Goal: Task Accomplishment & Management: Manage account settings

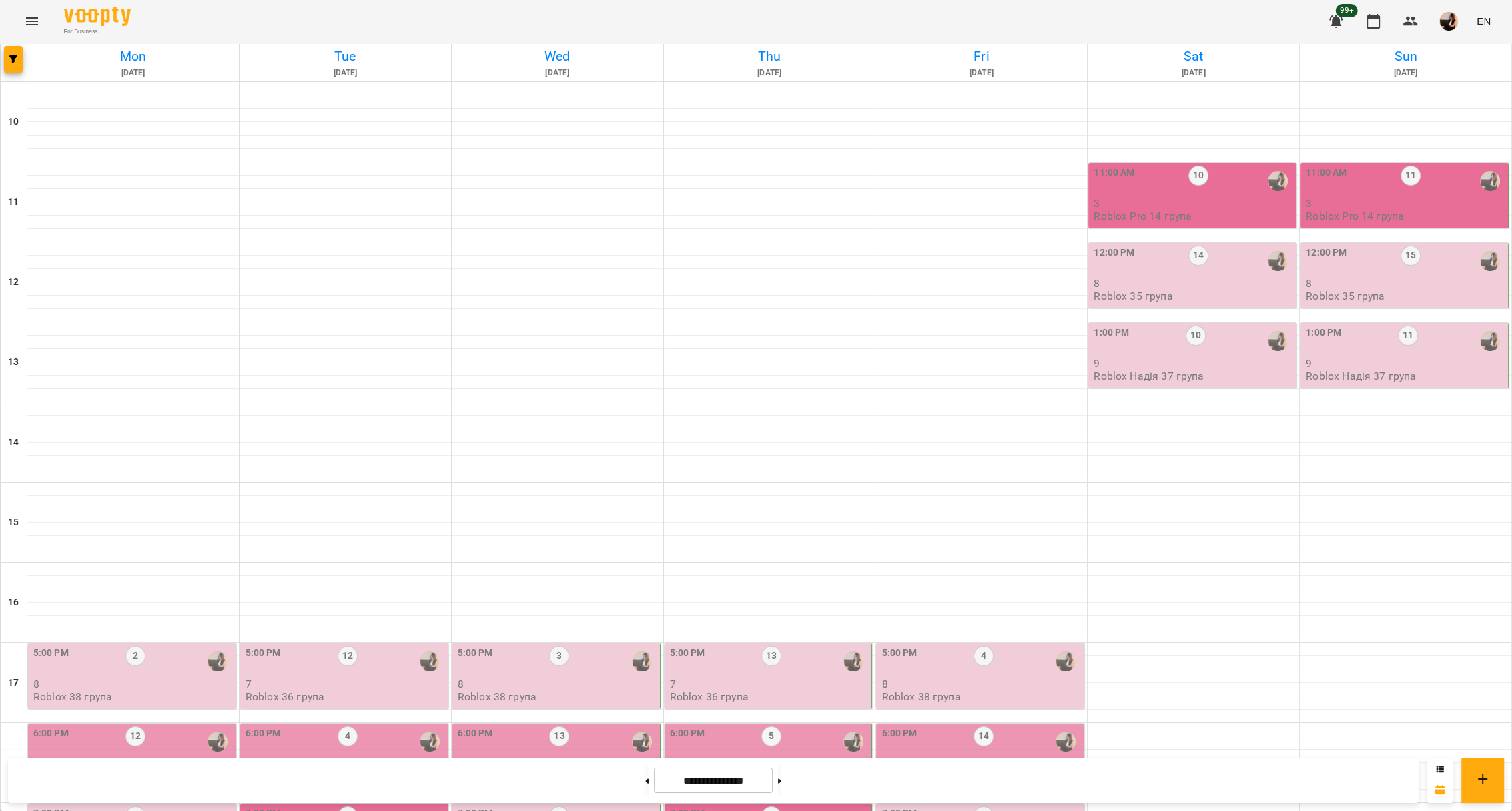
scroll to position [372, 0]
click at [120, 646] on div "5:00 PM 2" at bounding box center [133, 661] width 199 height 31
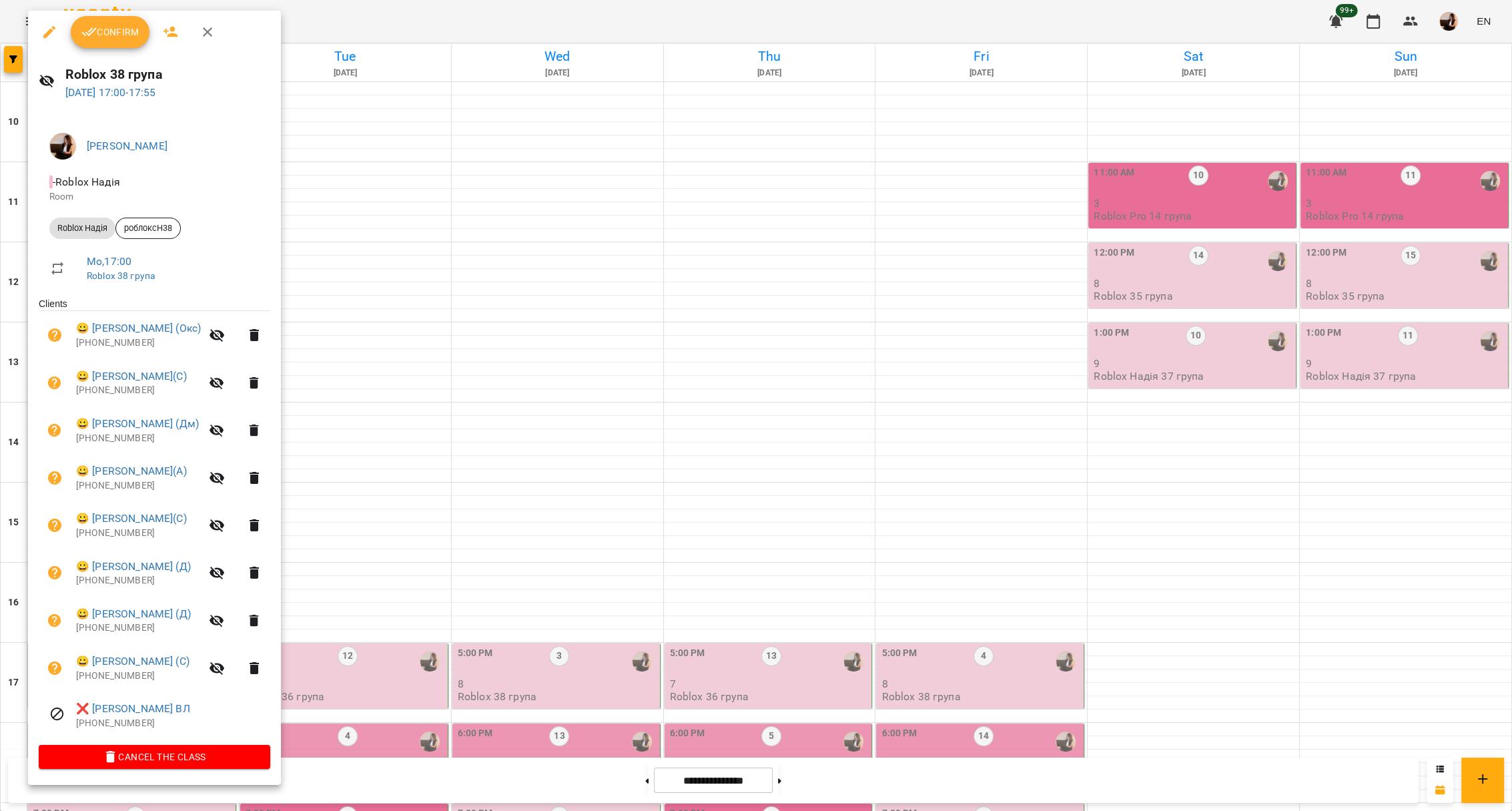
click at [117, 19] on button "Confirm" at bounding box center [110, 32] width 79 height 32
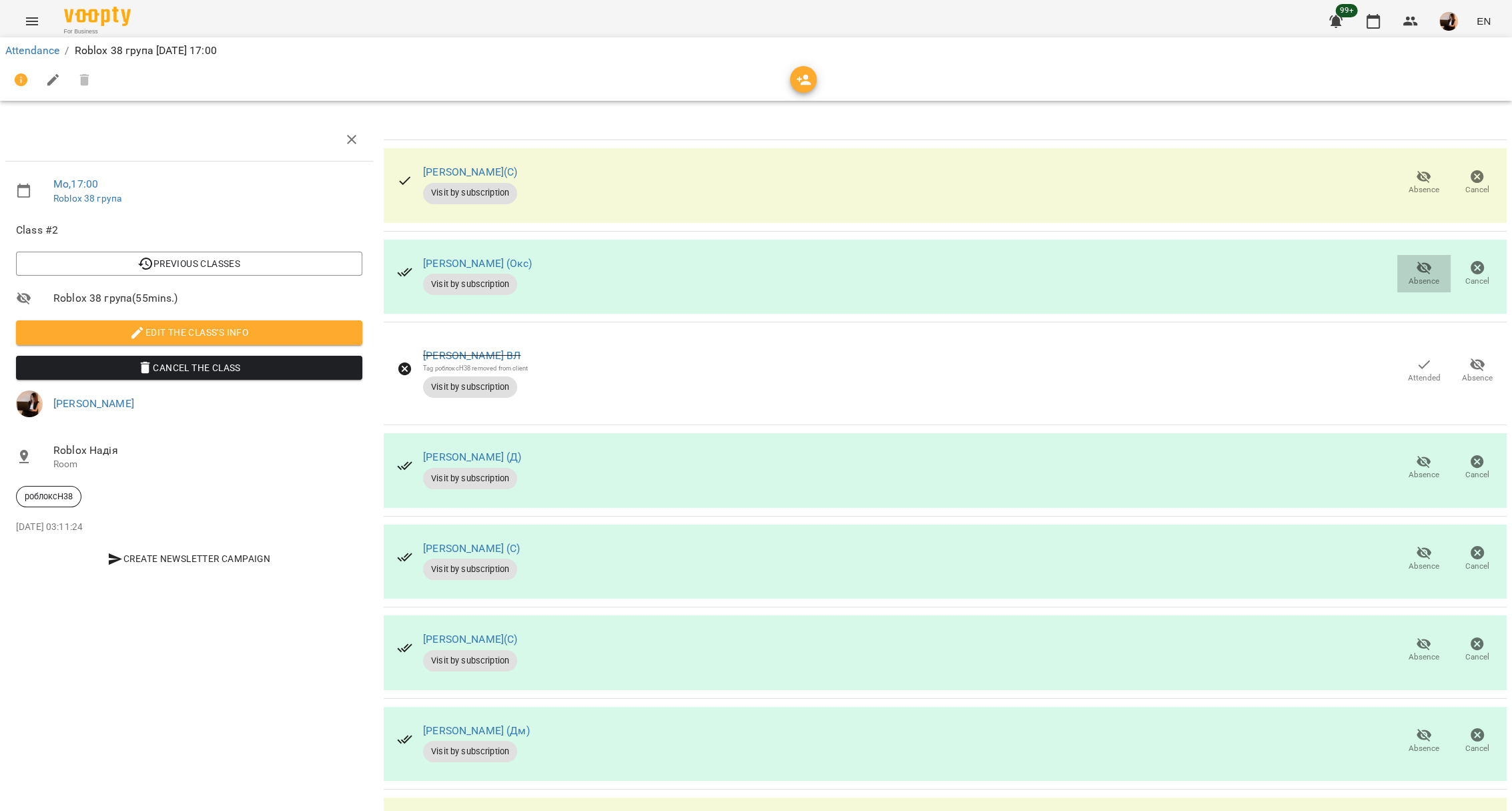
click at [1405, 264] on span "Absence" at bounding box center [1424, 273] width 37 height 27
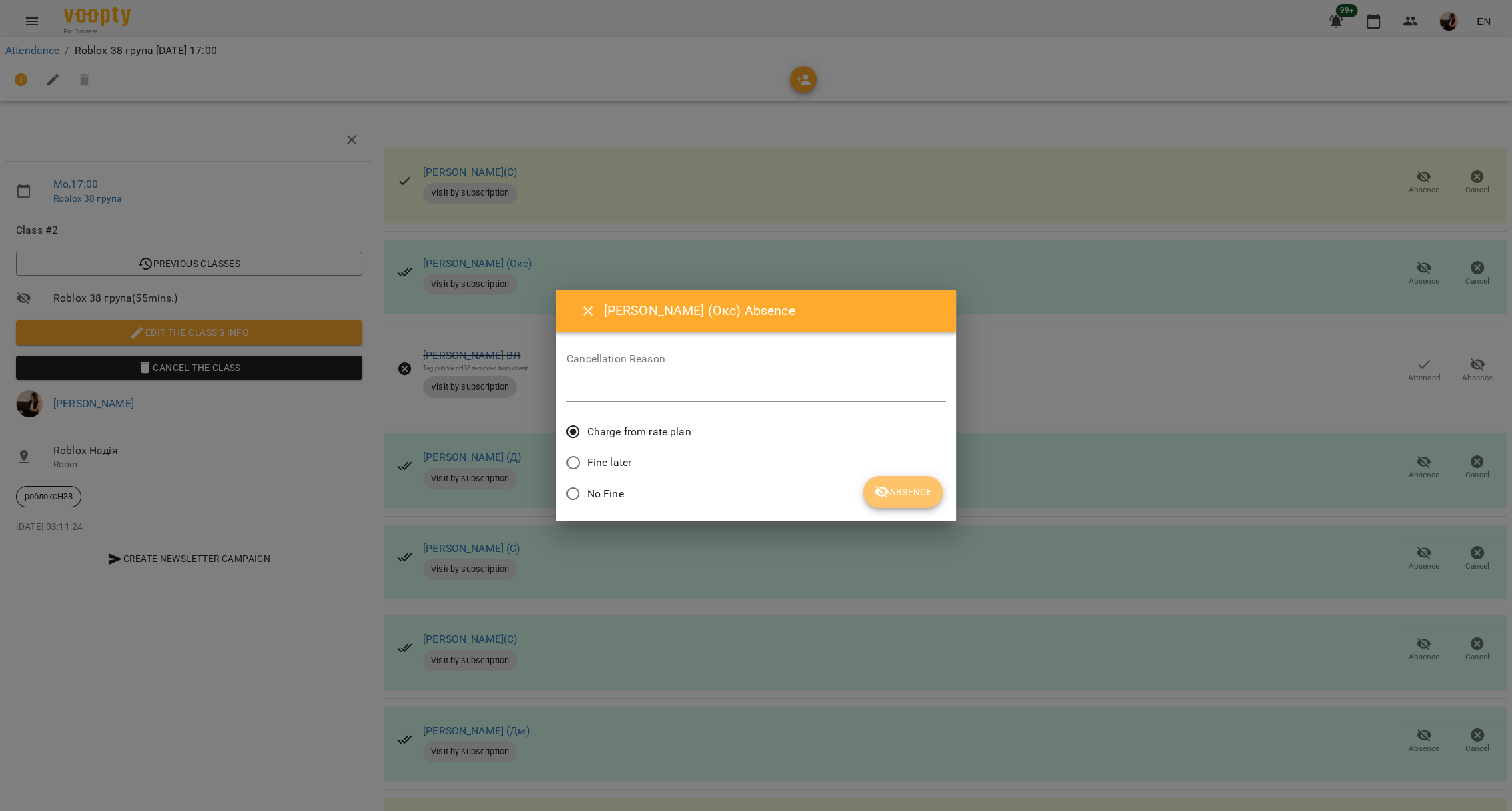
click at [915, 494] on span "Absence" at bounding box center [903, 492] width 58 height 16
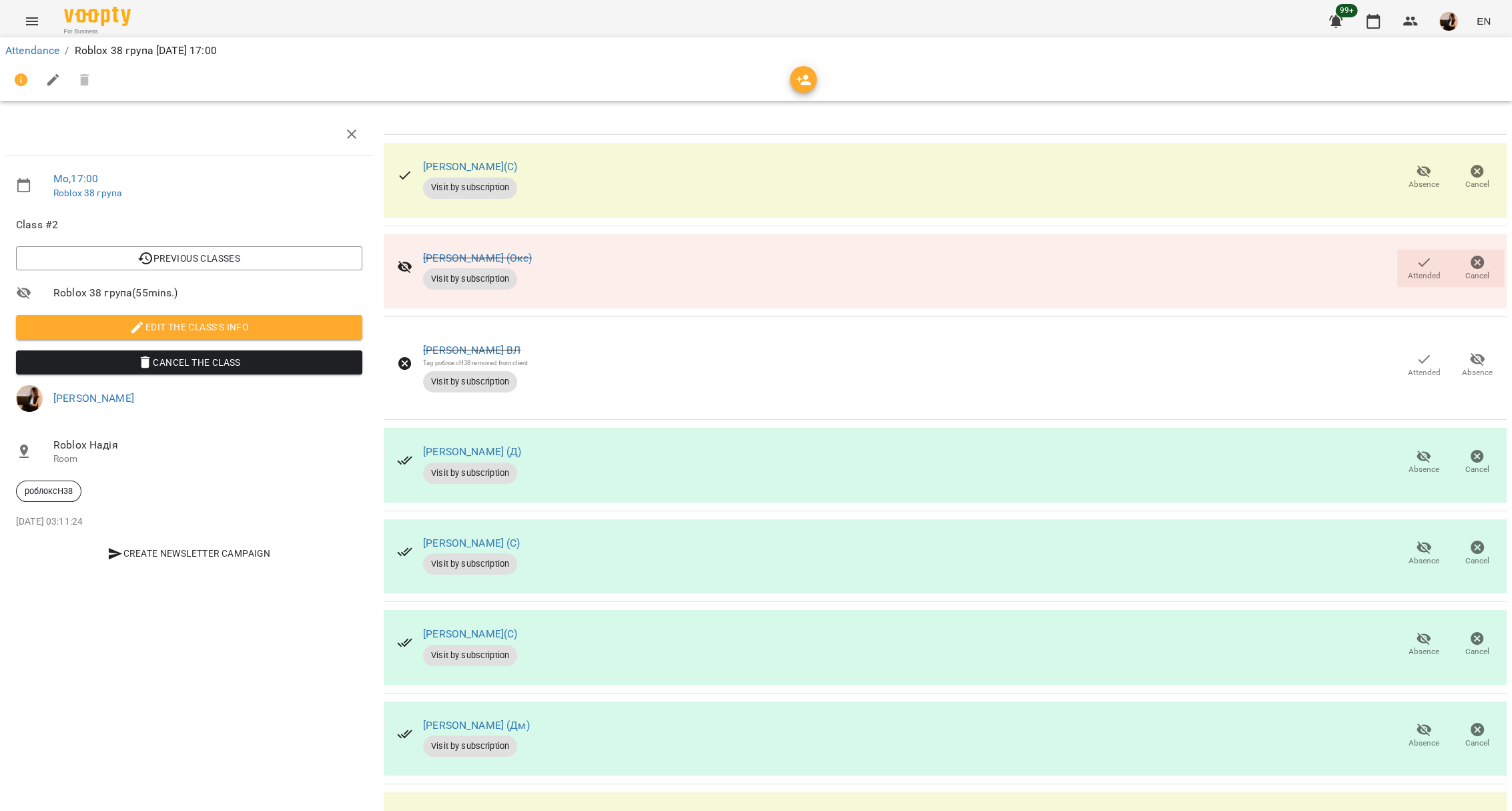
scroll to position [184, 0]
click at [1416, 539] on icon "button" at bounding box center [1424, 547] width 16 height 16
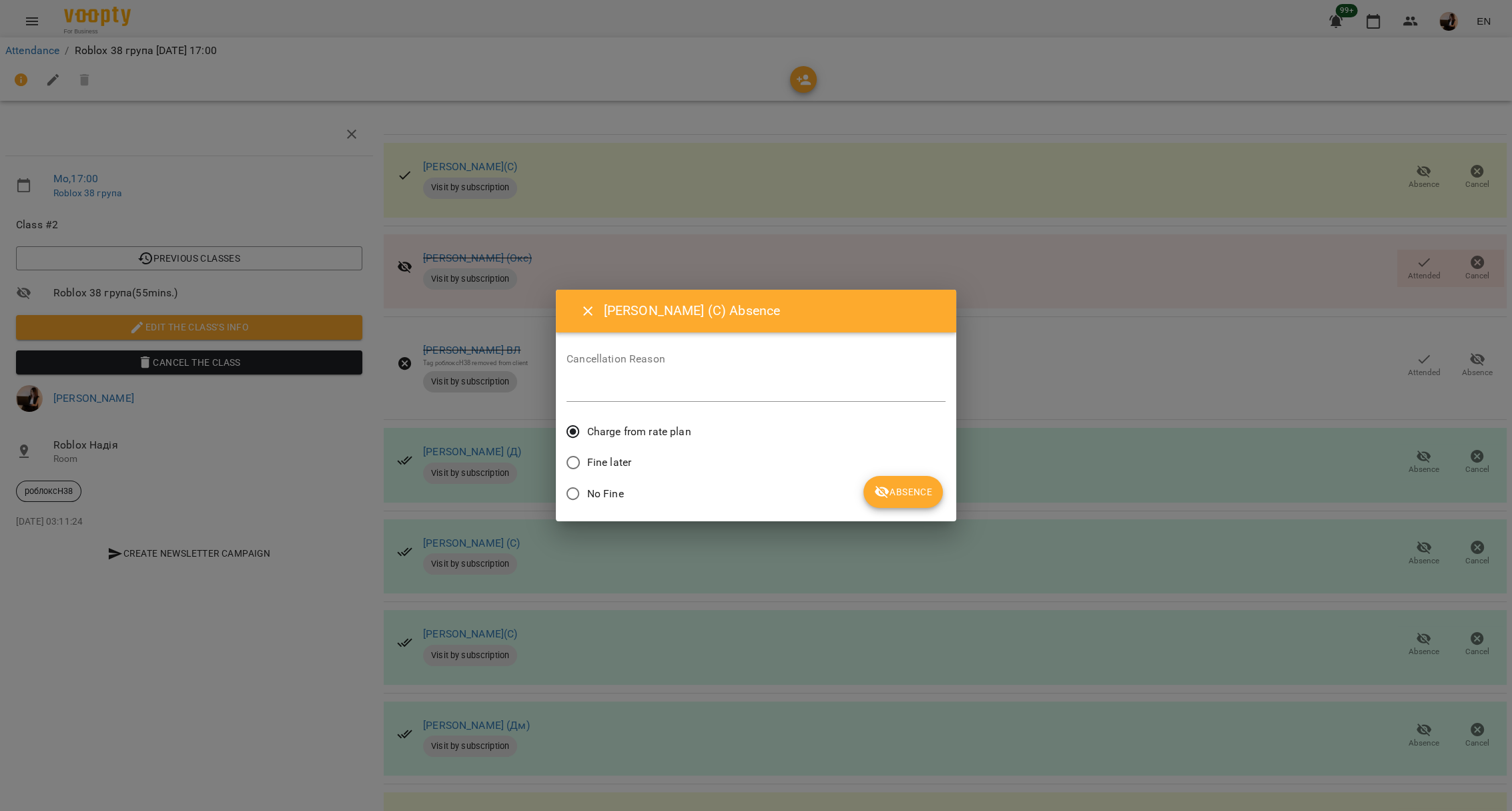
click at [923, 488] on span "Absence" at bounding box center [903, 492] width 58 height 16
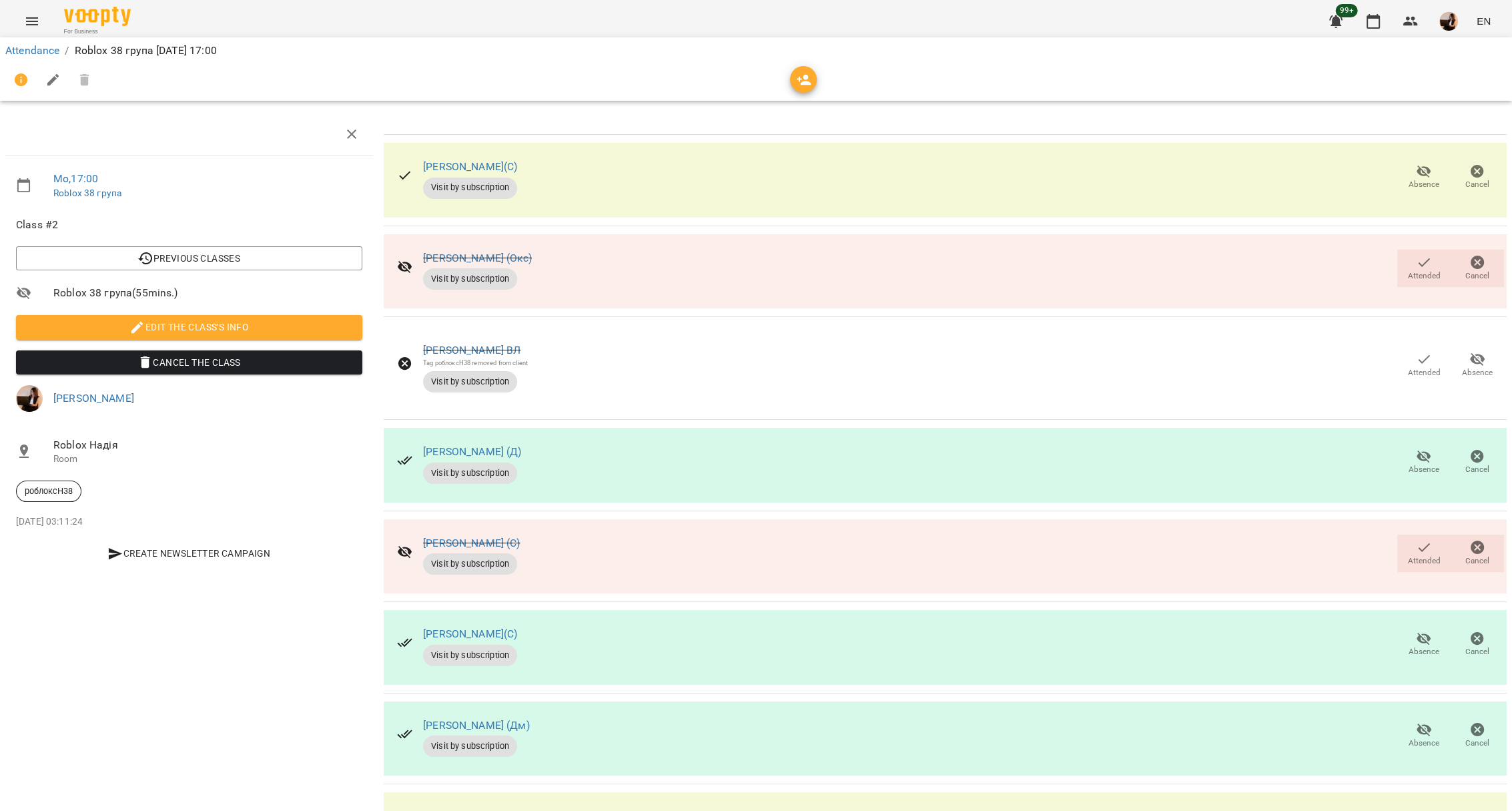
click at [1408, 646] on span "Absence" at bounding box center [1424, 652] width 31 height 11
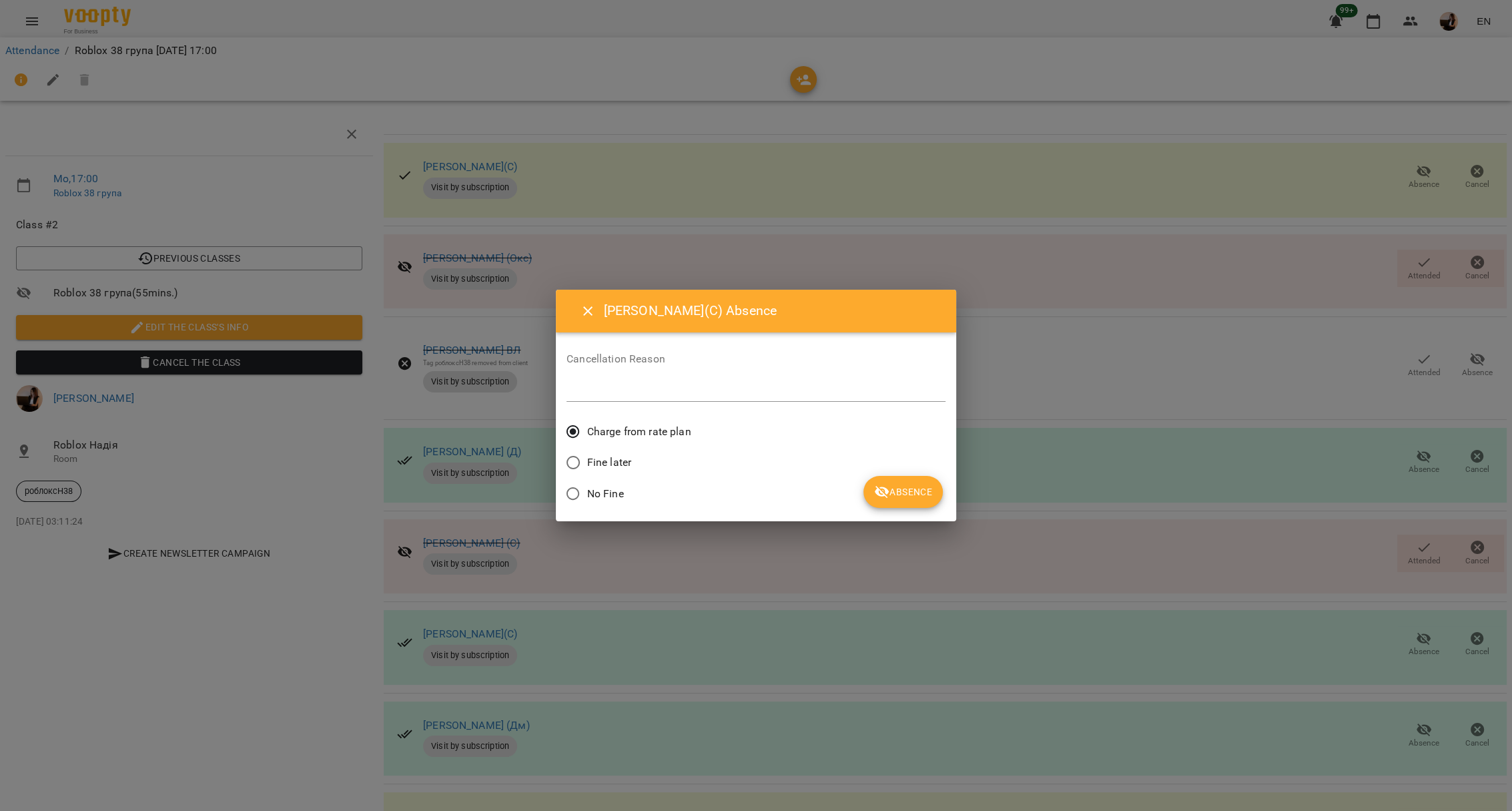
click at [895, 487] on span "Absence" at bounding box center [903, 492] width 58 height 16
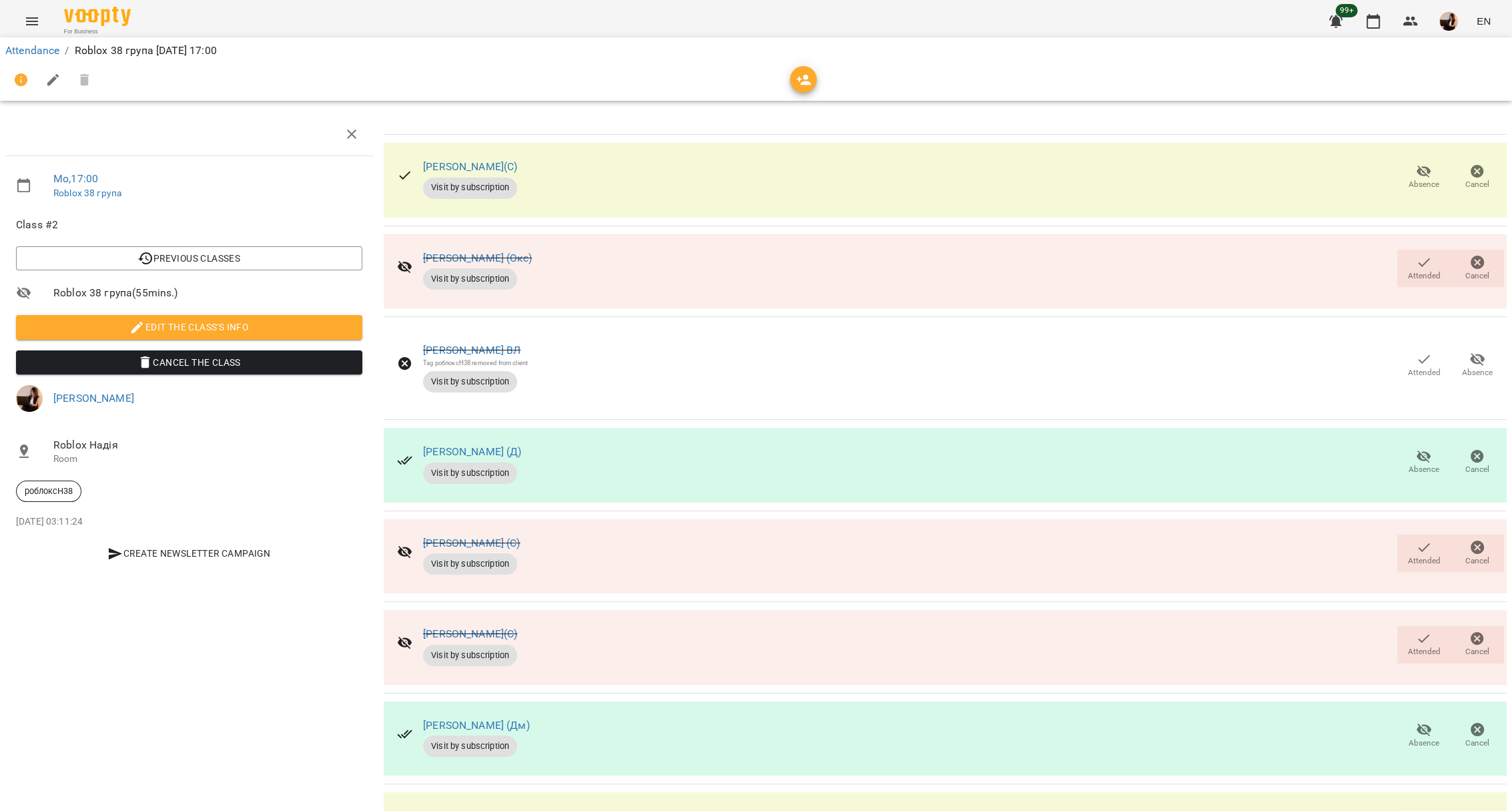
click at [1416, 722] on icon "button" at bounding box center [1424, 730] width 16 height 16
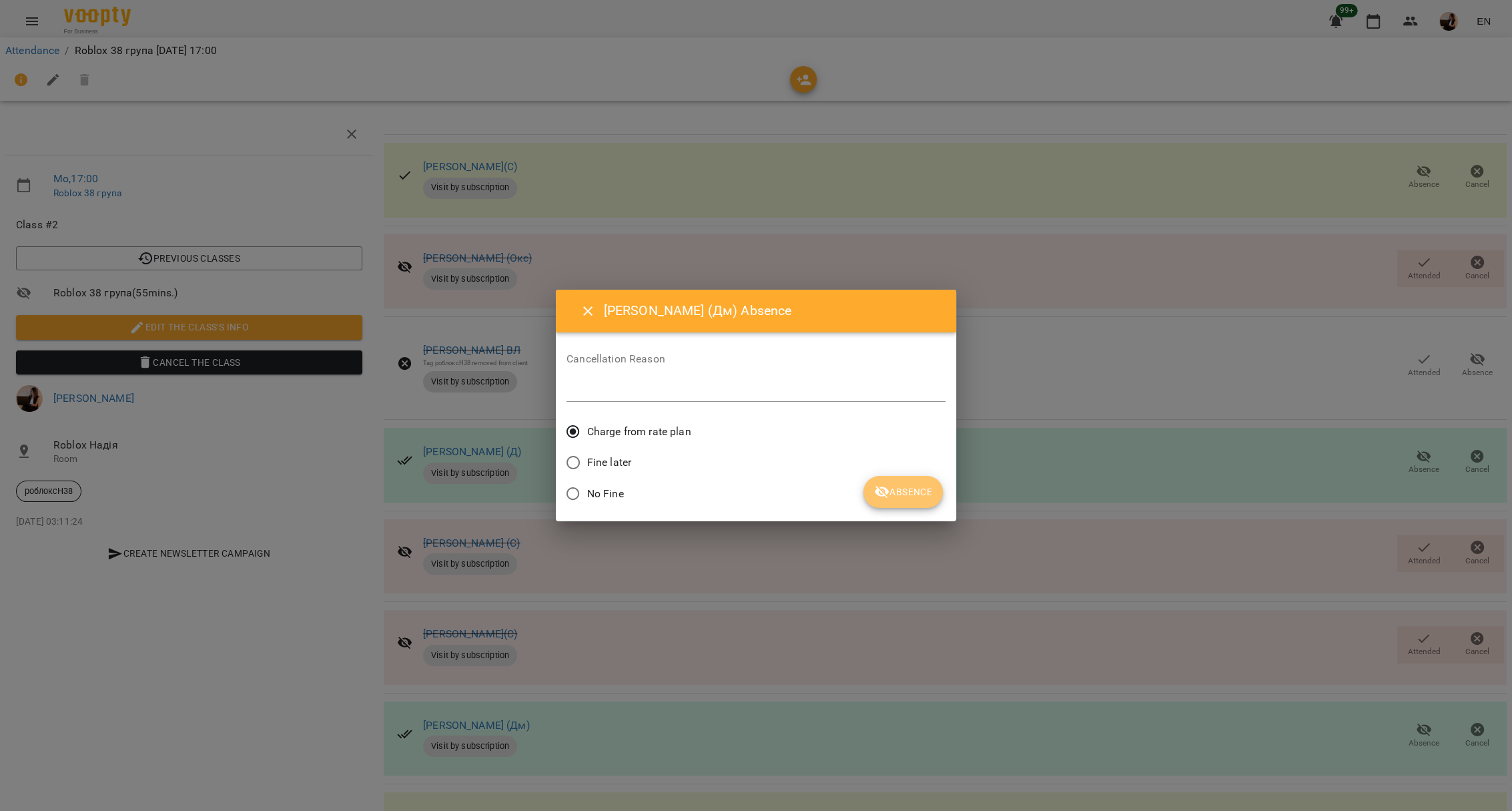
click at [906, 492] on span "Absence" at bounding box center [903, 492] width 58 height 16
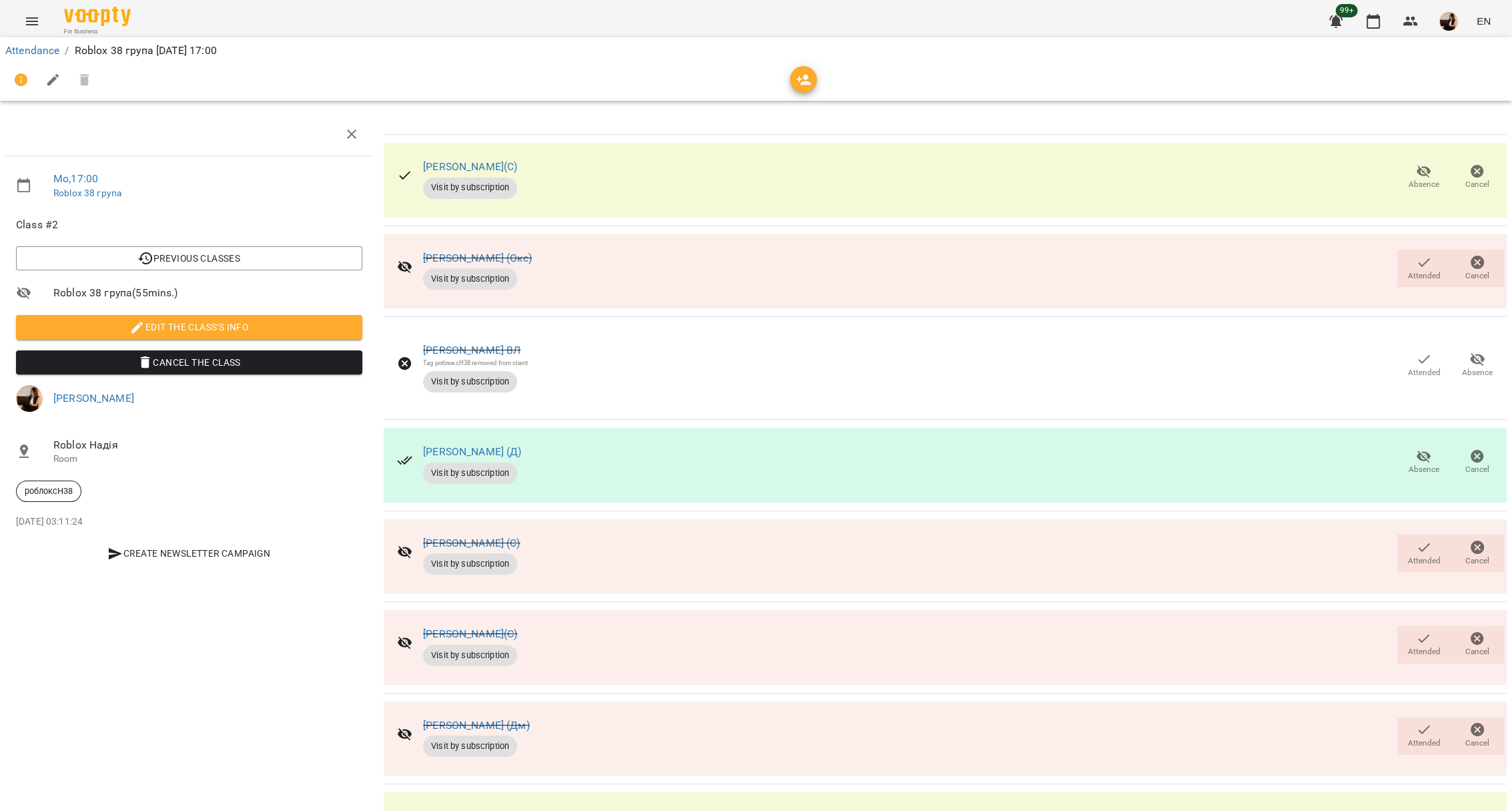
scroll to position [96, 0]
drag, startPoint x: 555, startPoint y: 541, endPoint x: 421, endPoint y: 530, distance: 134.5
click at [421, 610] on div "[PERSON_NAME](С) Visit by subscription Attended Cancel" at bounding box center [946, 648] width 1124 height 75
copy link "[PERSON_NAME](С)"
click at [1405, 631] on span "Attended" at bounding box center [1424, 644] width 37 height 27
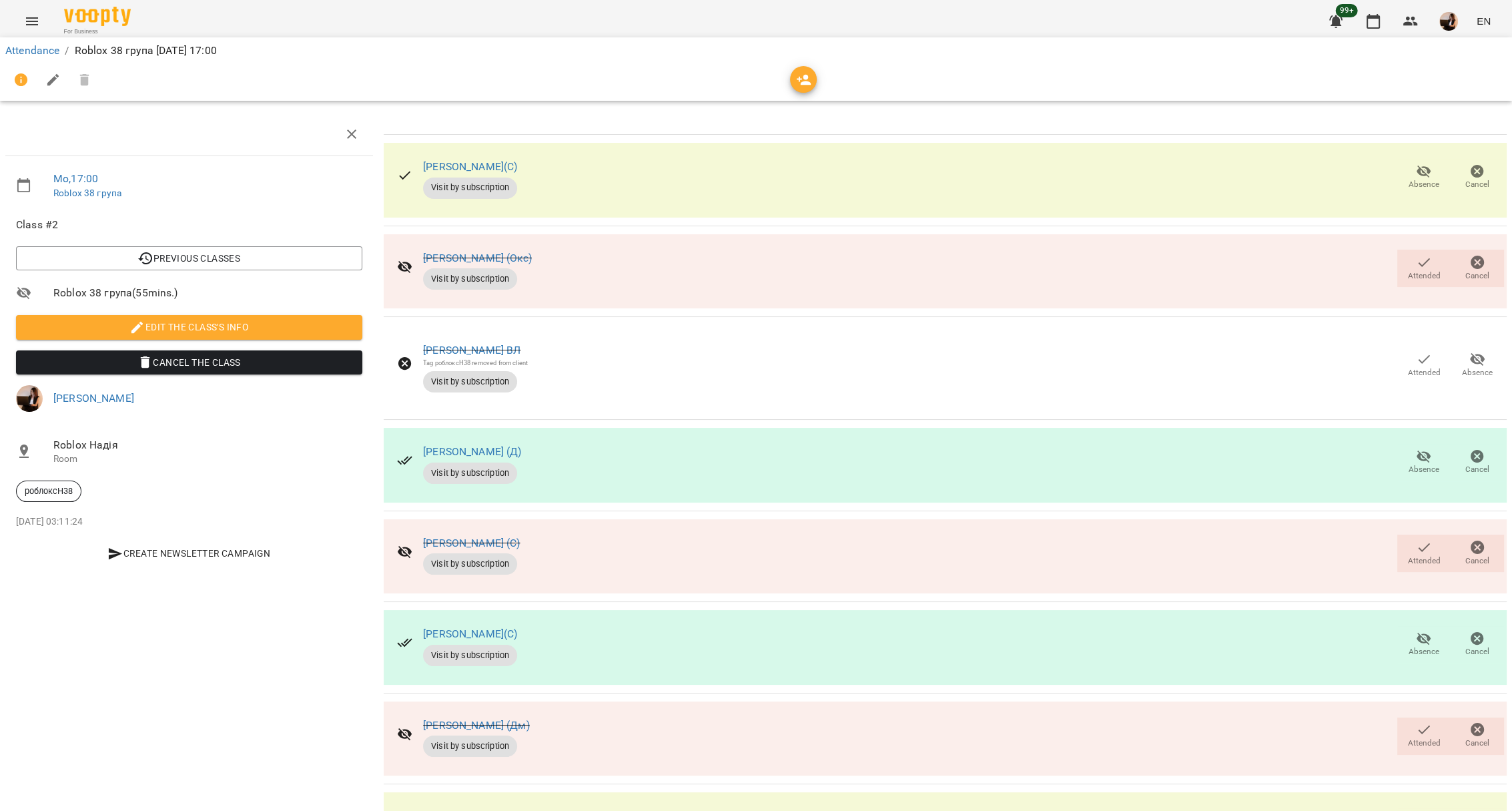
scroll to position [0, 0]
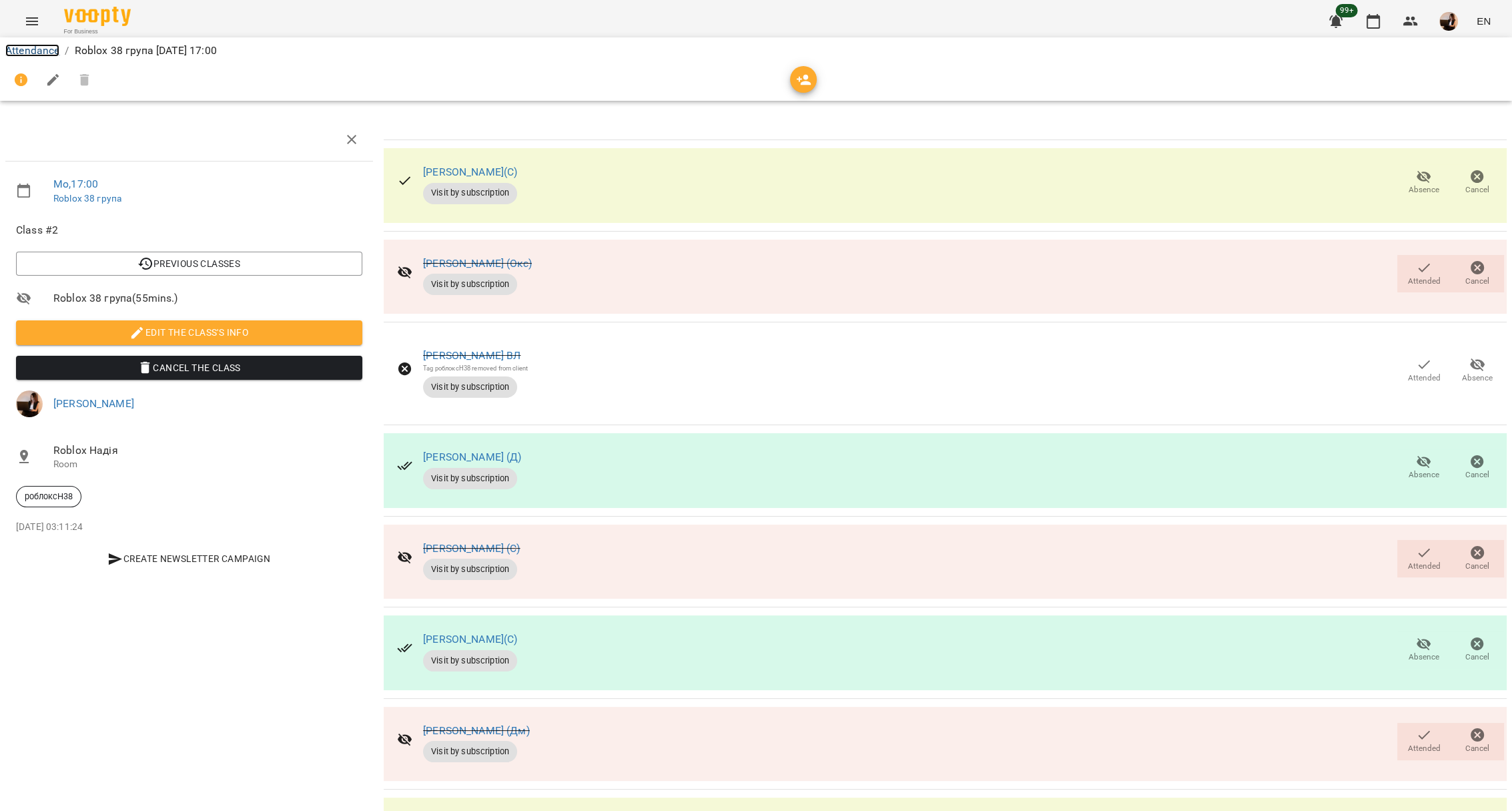
click at [52, 55] on link "Attendance" at bounding box center [33, 50] width 54 height 13
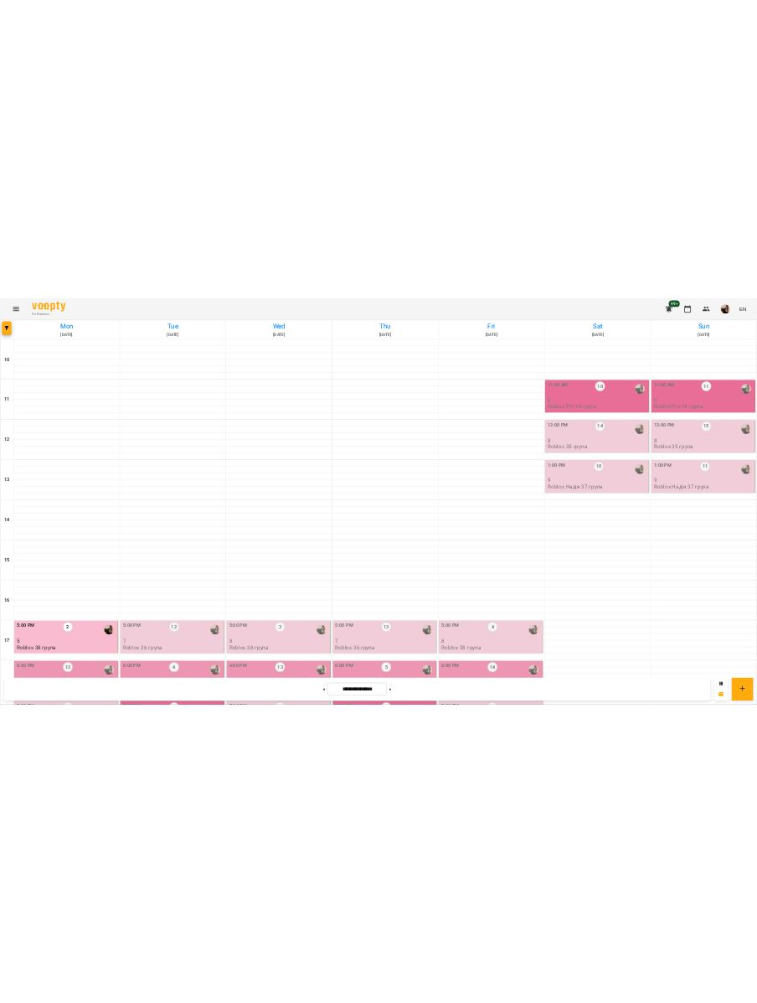
scroll to position [467, 0]
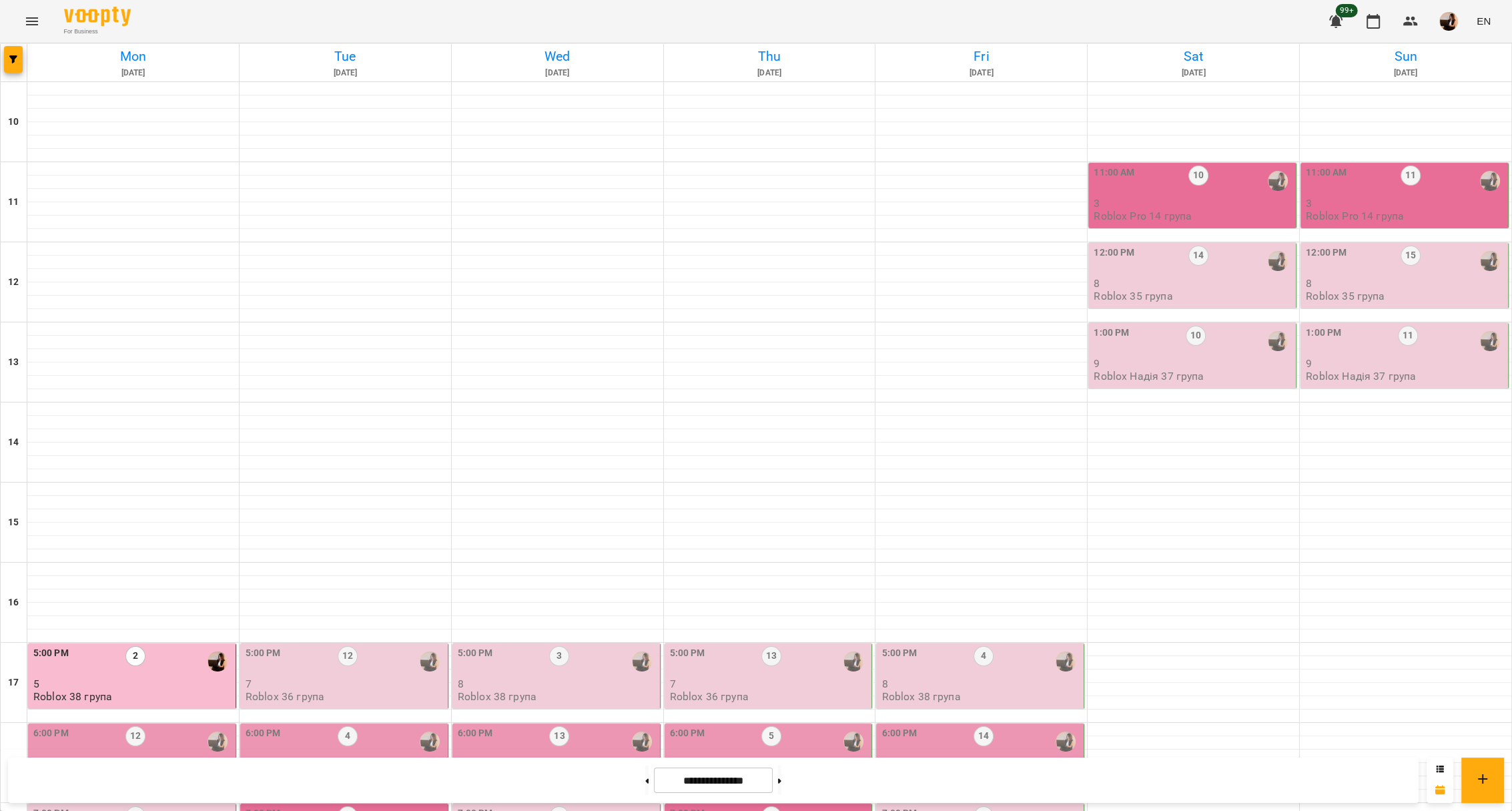
click at [187, 726] on div "6:00 PM 12" at bounding box center [133, 742] width 199 height 32
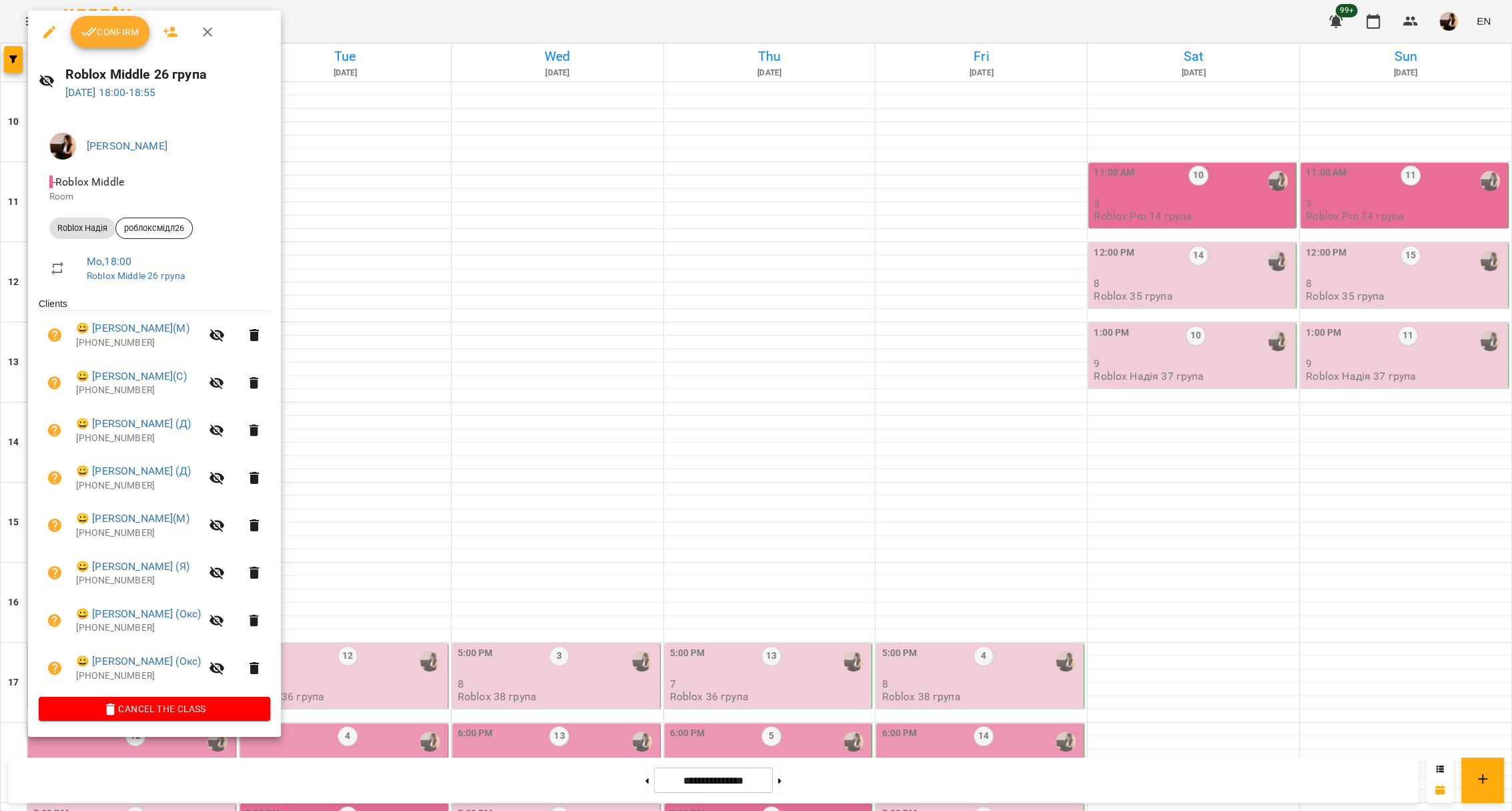
click at [383, 166] on div at bounding box center [756, 406] width 1512 height 811
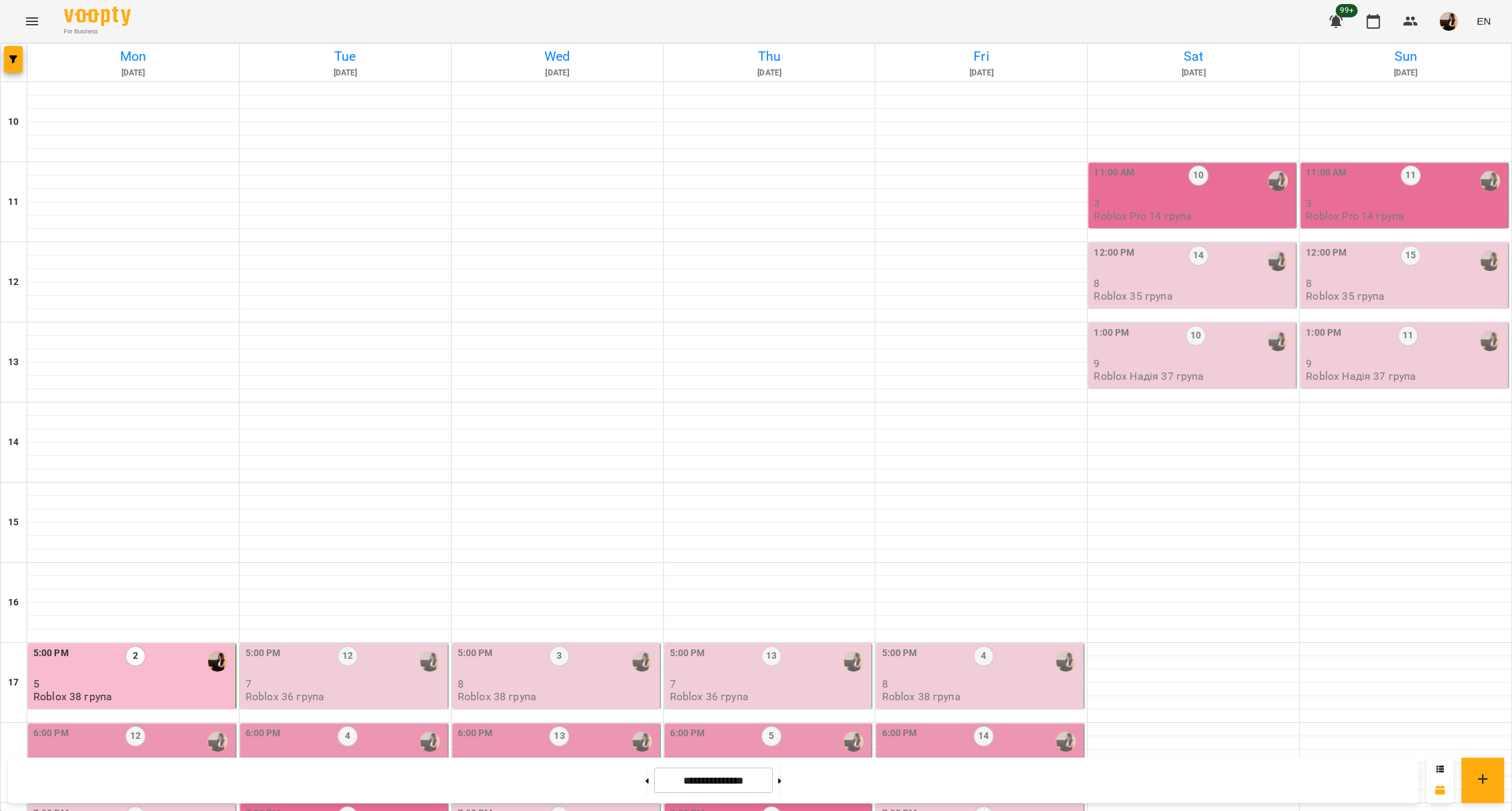
click at [203, 726] on div at bounding box center [217, 741] width 31 height 31
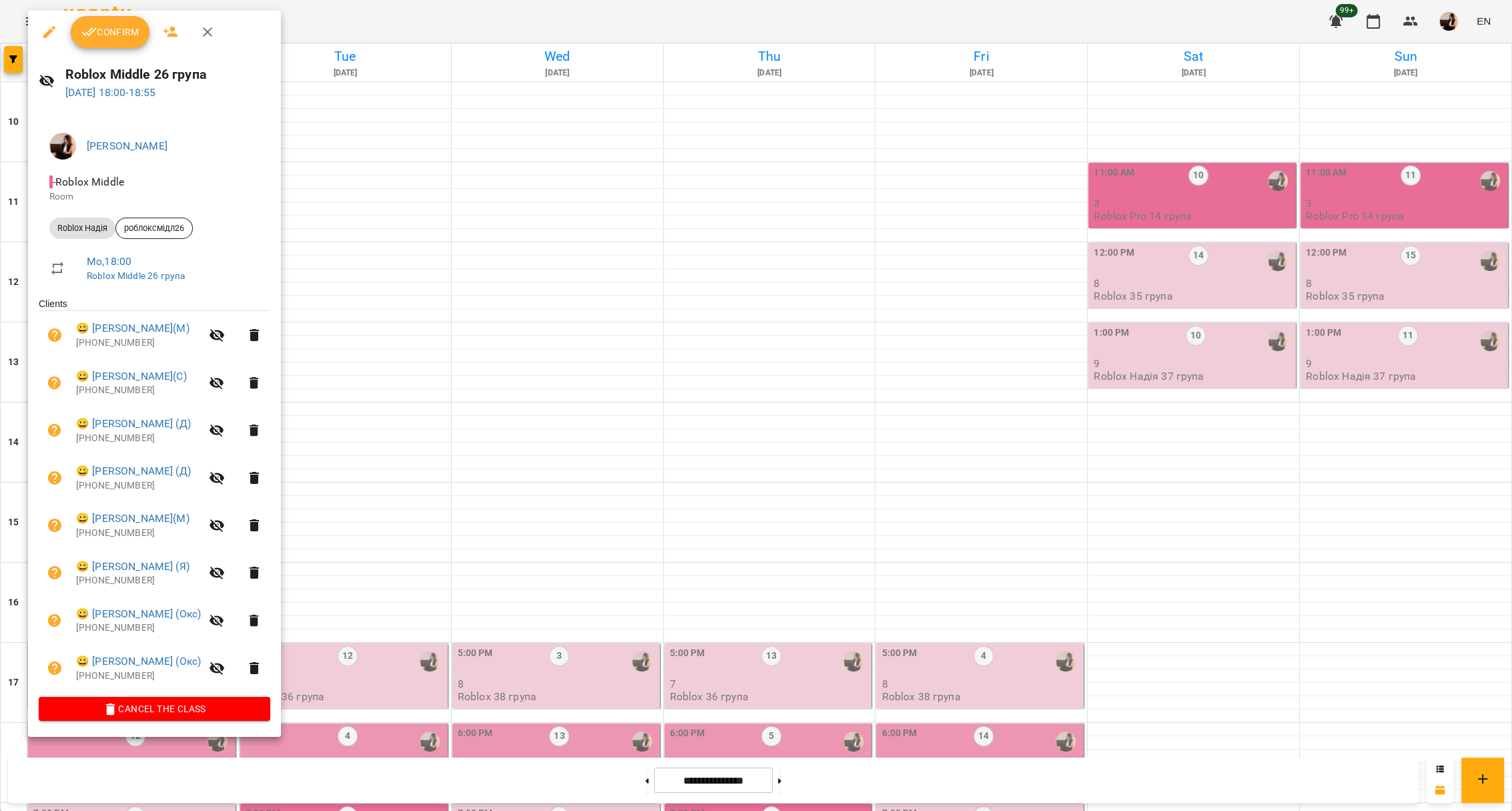
click at [494, 502] on div at bounding box center [756, 406] width 1512 height 811
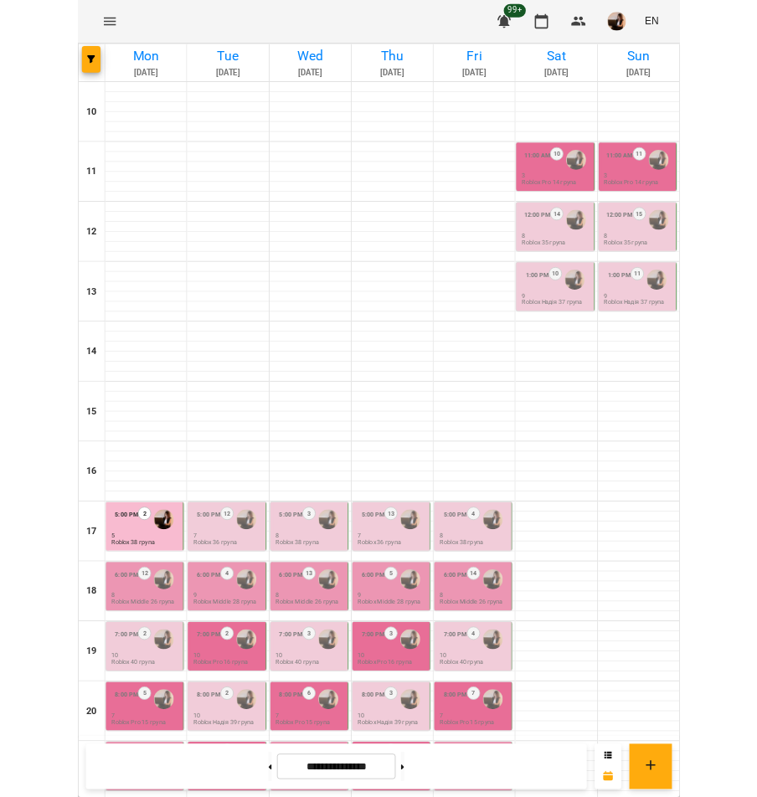
scroll to position [155, 0]
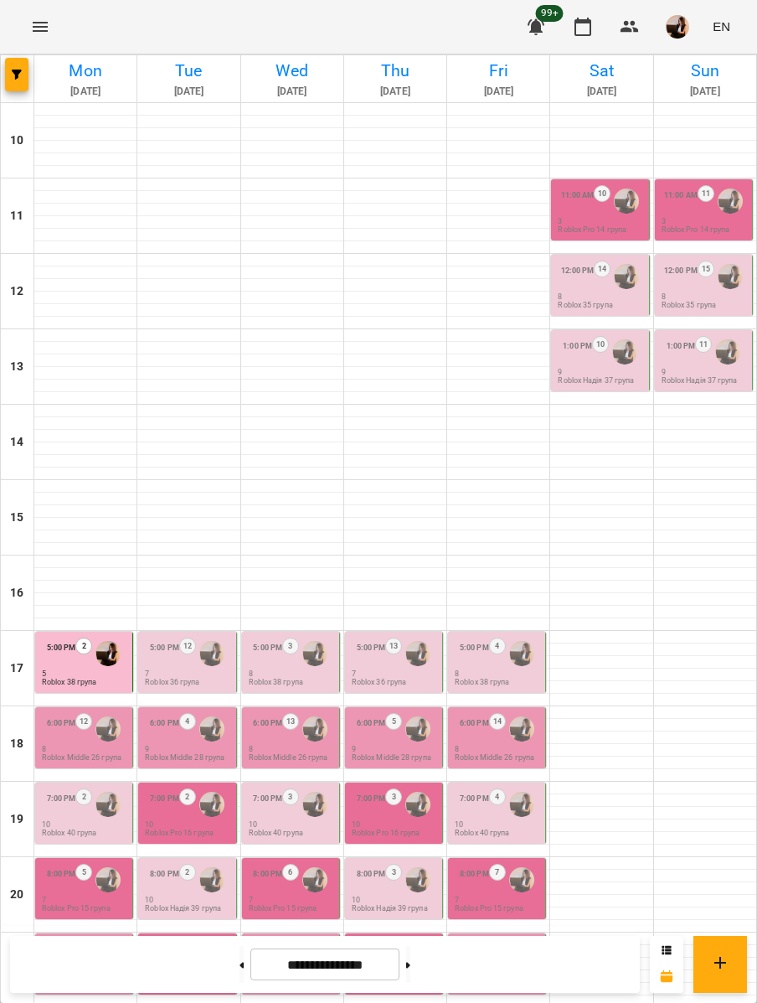
click at [102, 754] on p "Roblox Middle 26 група" at bounding box center [82, 758] width 80 height 8
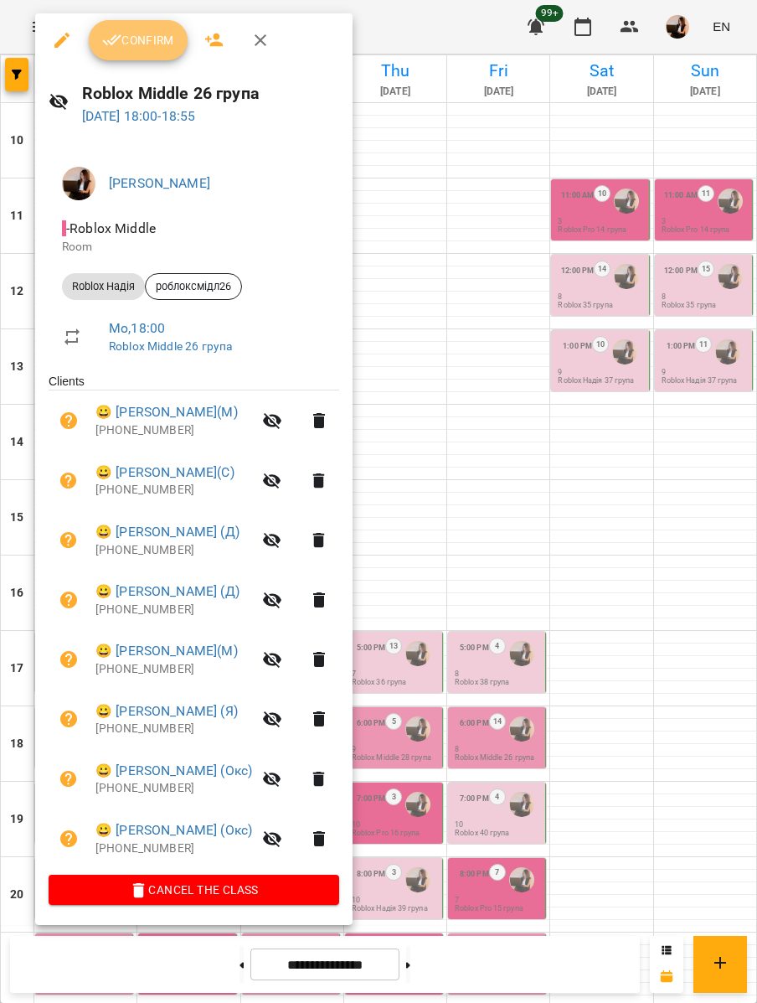
click at [136, 20] on button "Confirm" at bounding box center [138, 40] width 99 height 40
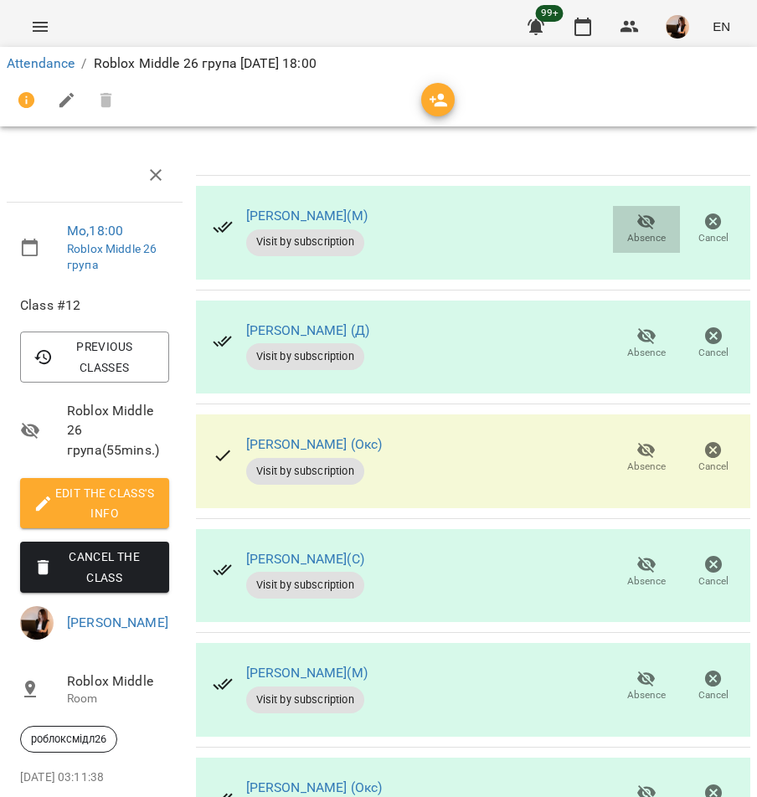
click at [623, 227] on span "Absence" at bounding box center [646, 229] width 47 height 34
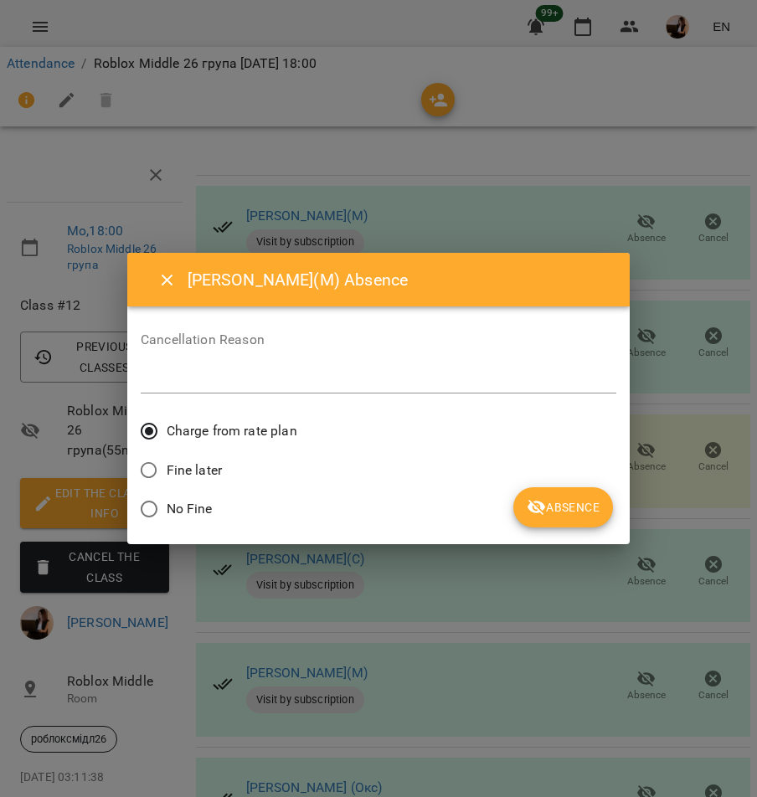
click at [498, 504] on div "No Fine" at bounding box center [379, 511] width 476 height 39
click at [535, 512] on icon "submit" at bounding box center [537, 508] width 18 height 16
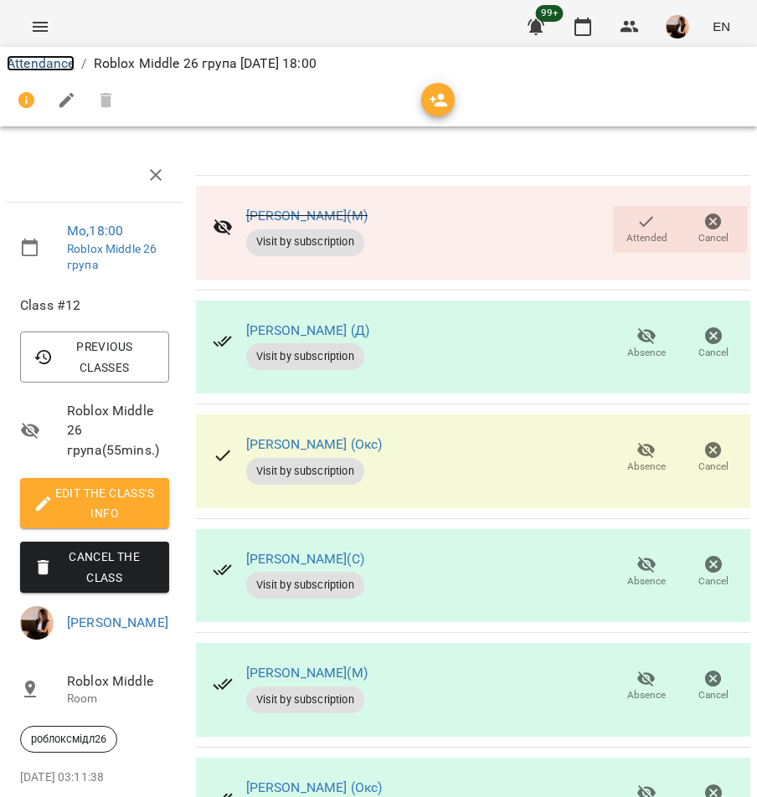
click at [48, 55] on link "Attendance" at bounding box center [41, 63] width 68 height 16
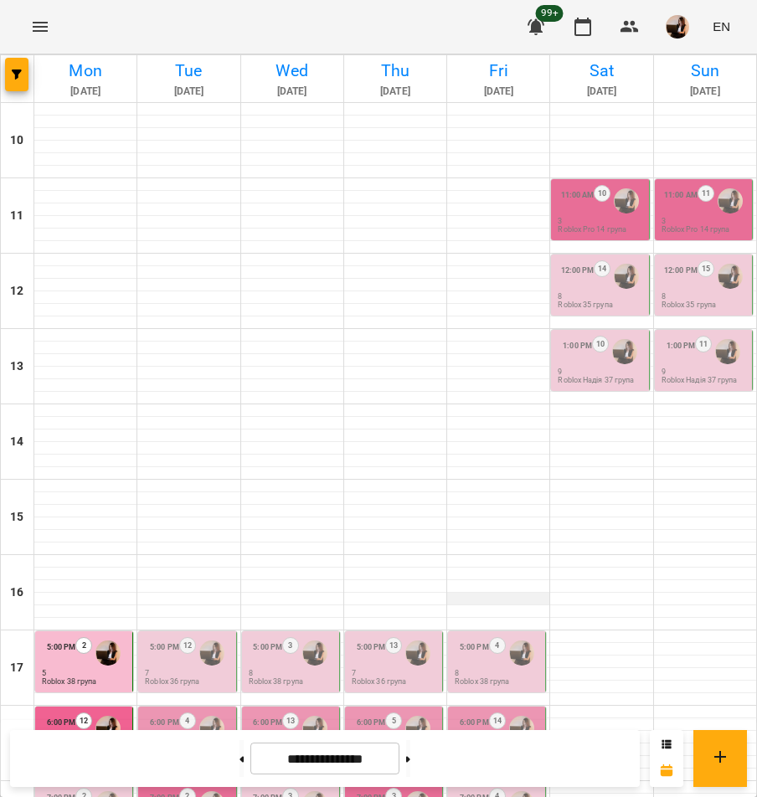
scroll to position [335, 0]
click at [92, 788] on div at bounding box center [108, 804] width 32 height 32
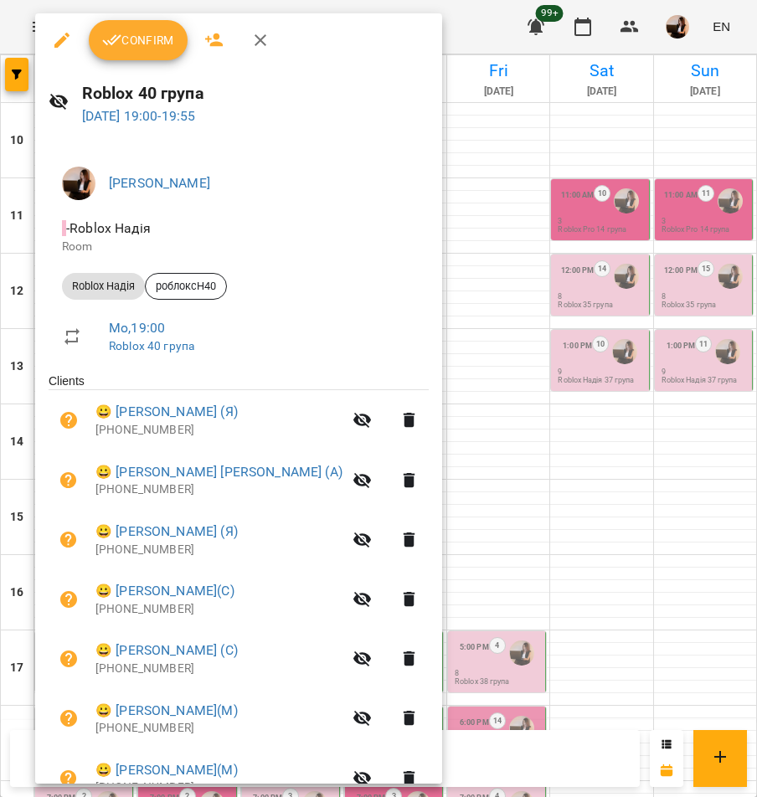
click at [495, 449] on div at bounding box center [378, 398] width 757 height 797
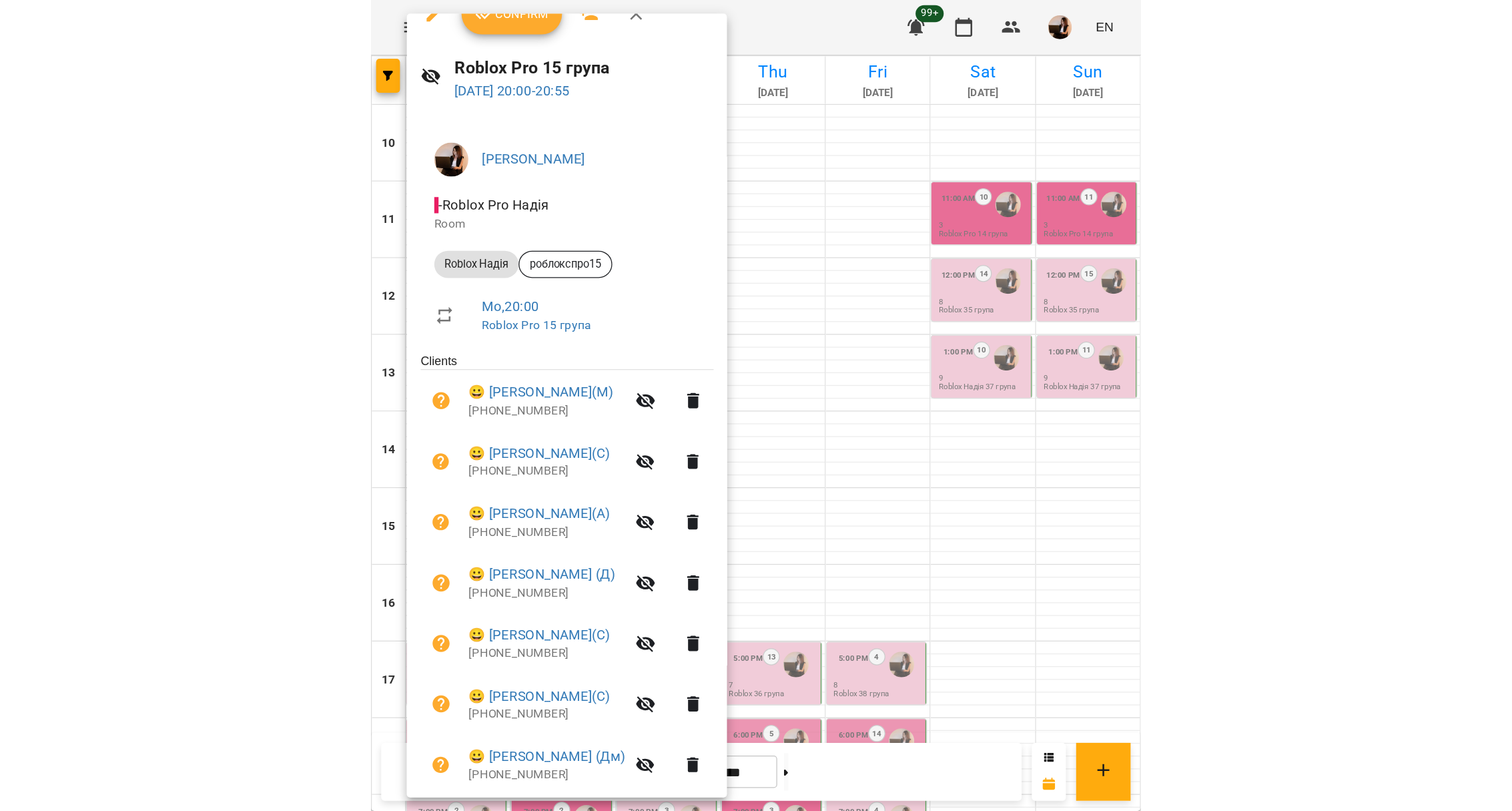
scroll to position [66, 0]
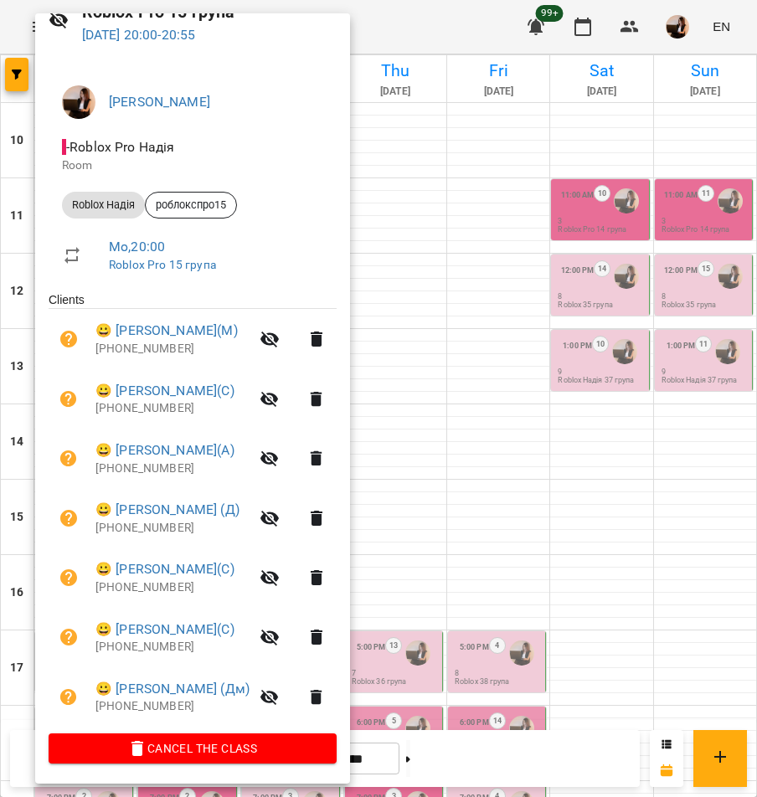
click at [458, 519] on div at bounding box center [378, 398] width 757 height 797
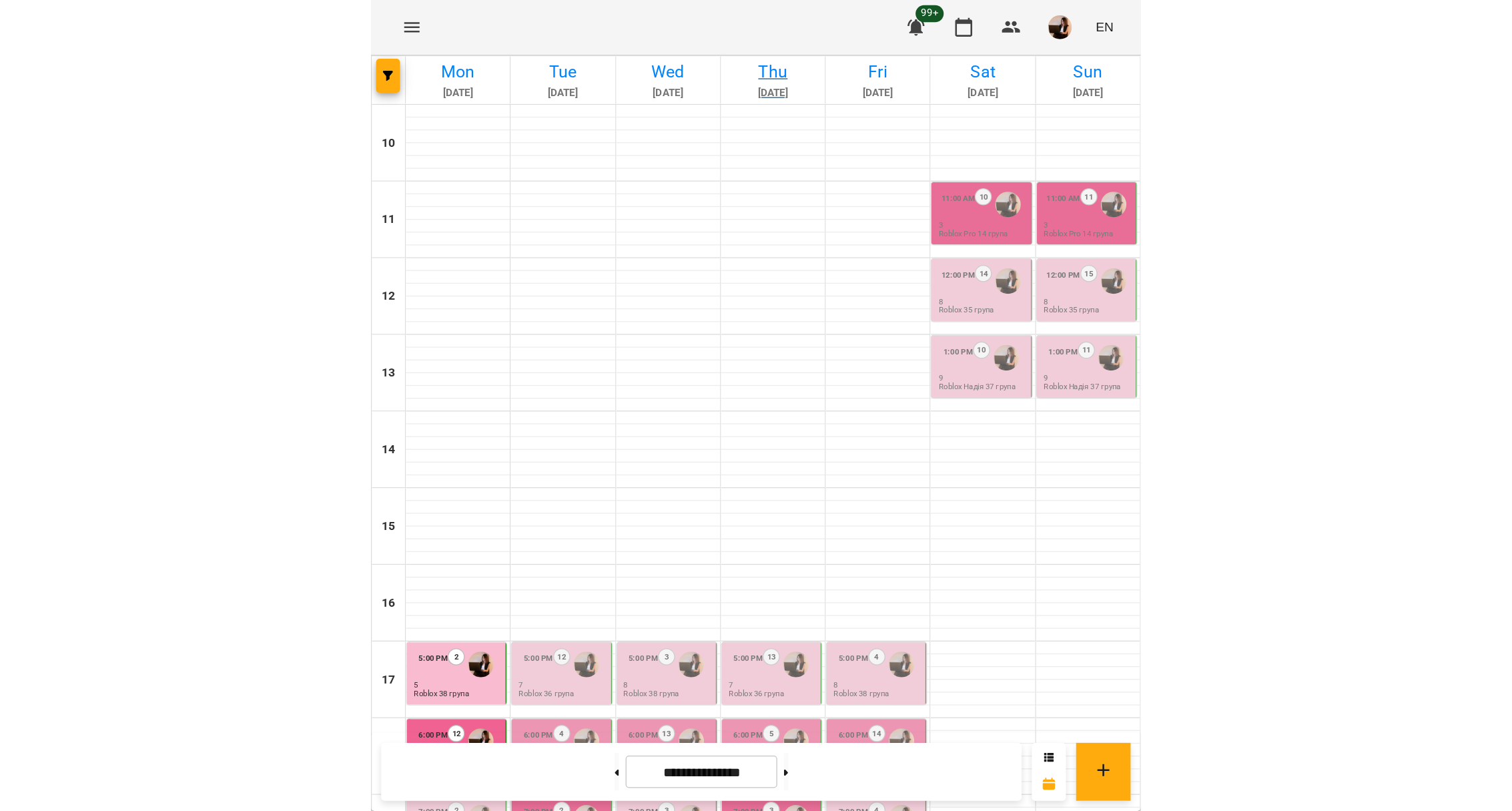
scroll to position [327, 0]
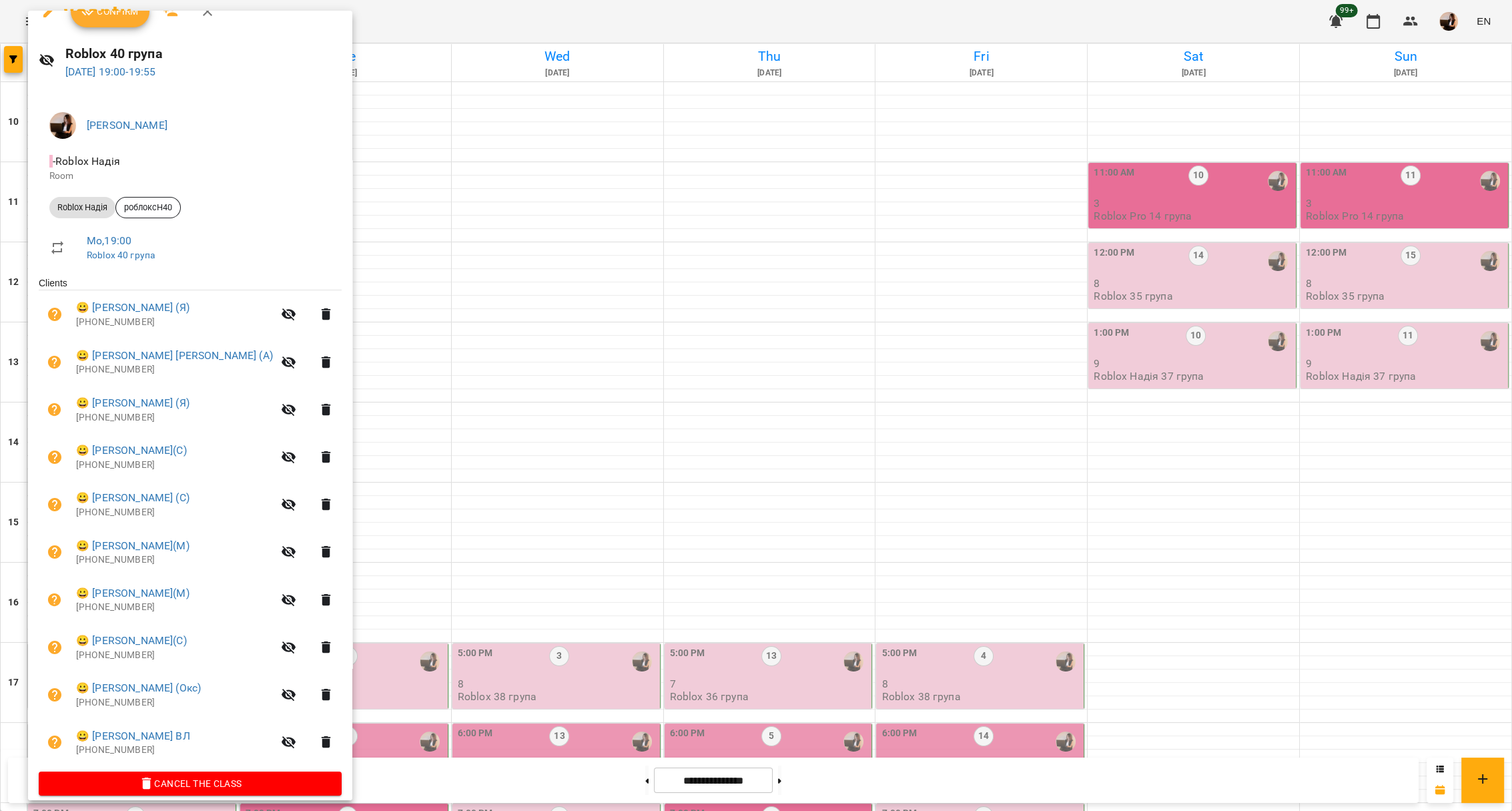
scroll to position [0, 0]
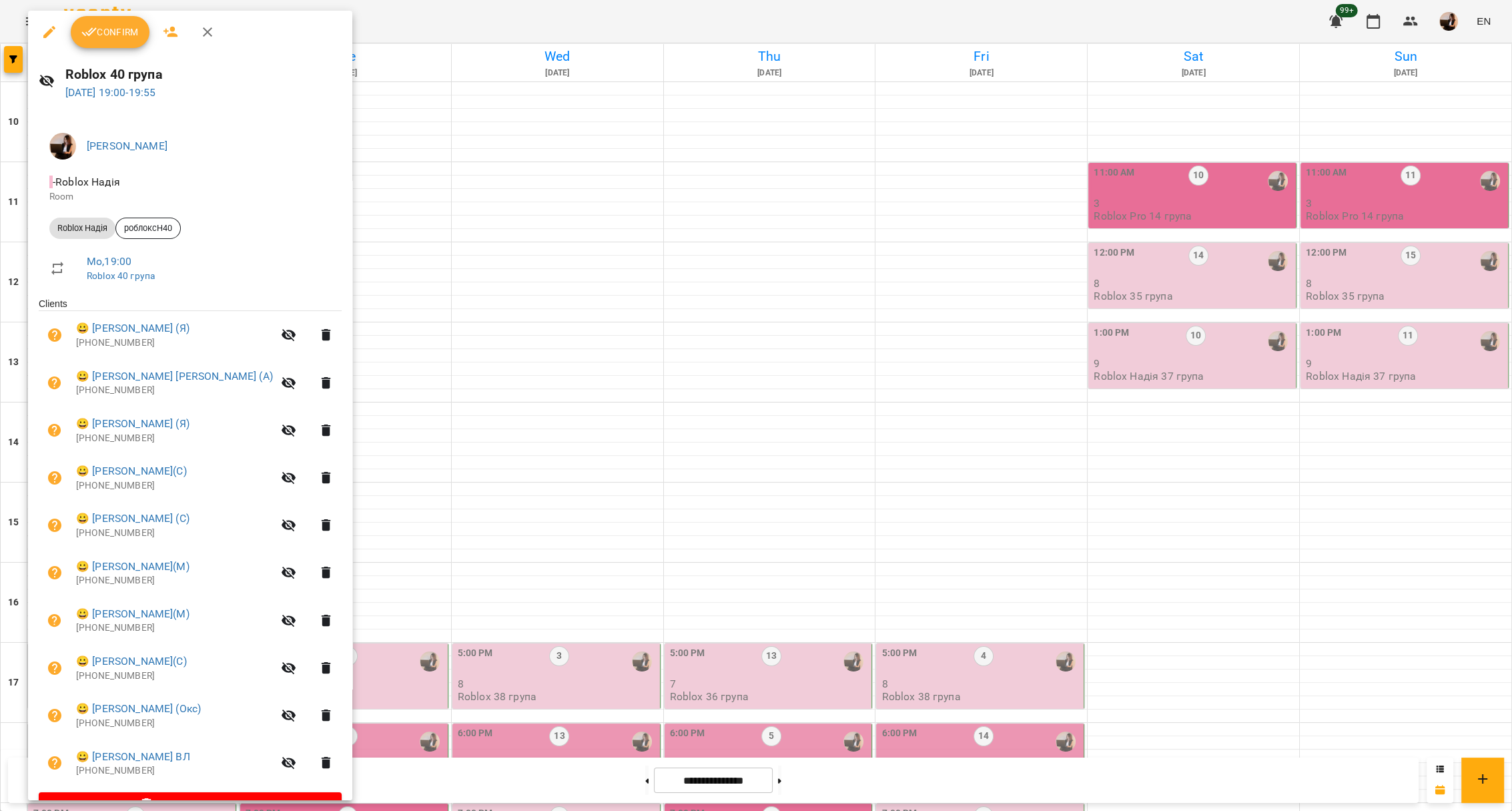
click at [117, 33] on span "Confirm" at bounding box center [110, 32] width 57 height 16
